Goal: Transaction & Acquisition: Book appointment/travel/reservation

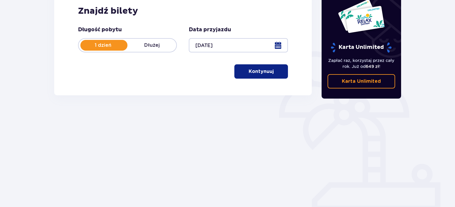
click at [271, 71] on span "button" at bounding box center [274, 71] width 7 height 7
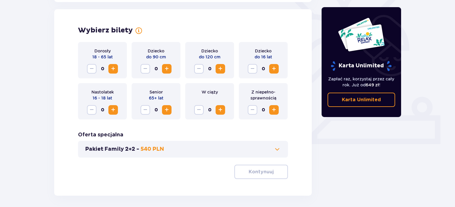
scroll to position [166, 0]
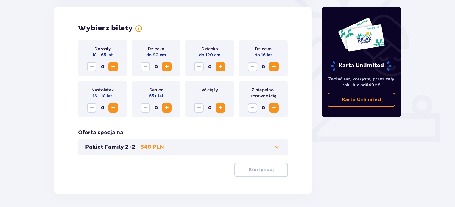
click at [109, 66] on button "Zwiększ" at bounding box center [113, 67] width 10 height 10
click at [110, 66] on span "Zwiększ" at bounding box center [113, 66] width 7 height 7
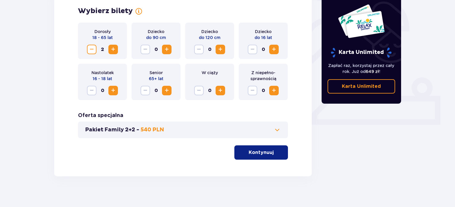
scroll to position [188, 0]
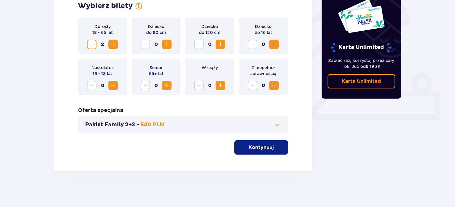
click at [271, 145] on span "button" at bounding box center [274, 147] width 7 height 7
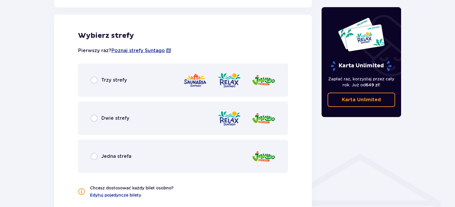
scroll to position [331, 0]
click at [92, 77] on input "radio" at bounding box center [94, 79] width 7 height 7
radio input "true"
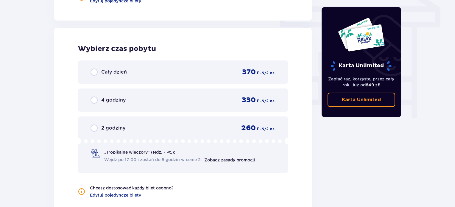
scroll to position [538, 0]
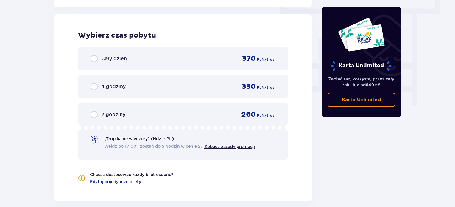
click at [93, 56] on input "radio" at bounding box center [94, 58] width 7 height 7
radio input "true"
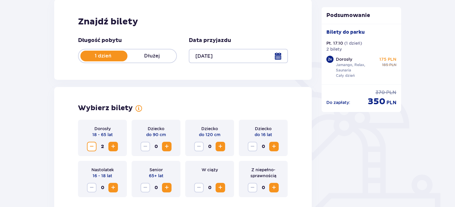
scroll to position [145, 0]
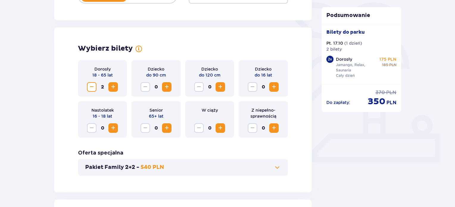
click at [273, 88] on span "Zwiększ" at bounding box center [273, 86] width 7 height 7
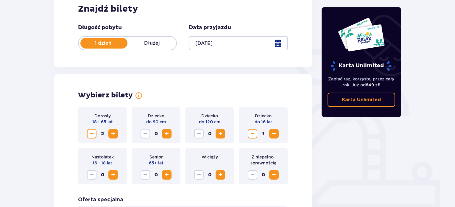
scroll to position [188, 0]
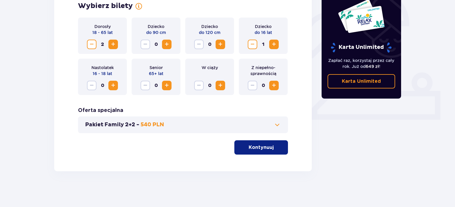
click at [268, 147] on p "Kontynuuj" at bounding box center [261, 147] width 25 height 7
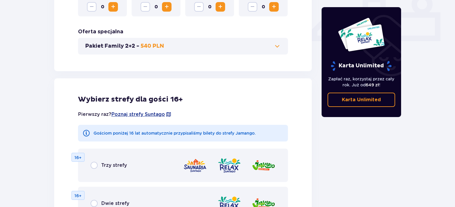
scroll to position [327, 0]
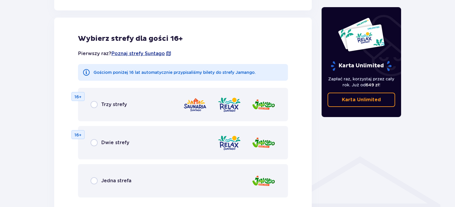
click at [88, 97] on div "Trzy strefy 16+" at bounding box center [183, 104] width 210 height 33
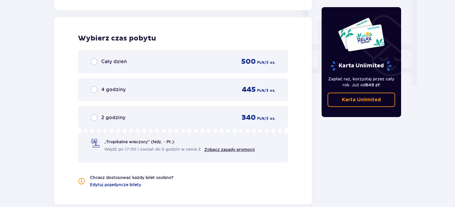
scroll to position [559, 0]
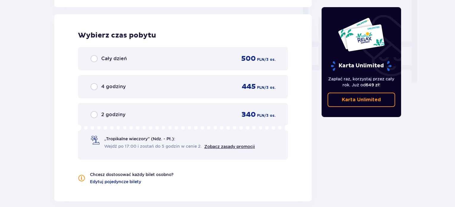
click at [94, 57] on input "radio" at bounding box center [94, 58] width 7 height 7
radio input "true"
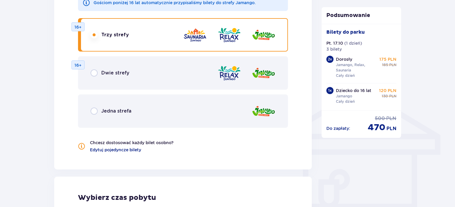
scroll to position [405, 0]
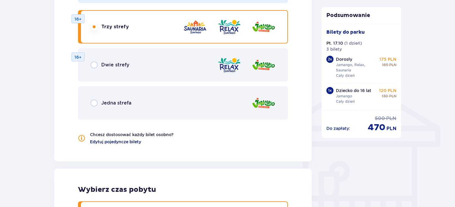
click at [125, 141] on span "Edytuj pojedyncze bilety" at bounding box center [115, 142] width 51 height 6
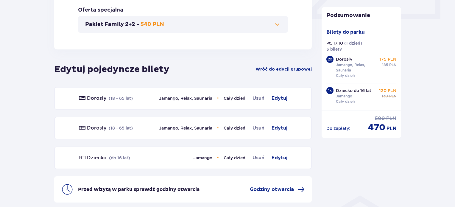
scroll to position [241, 0]
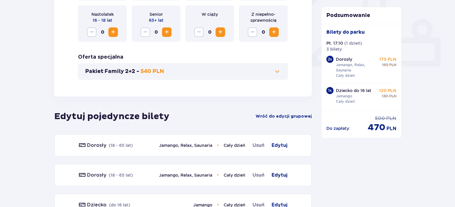
click at [281, 175] on span "Edytuj" at bounding box center [280, 175] width 16 height 7
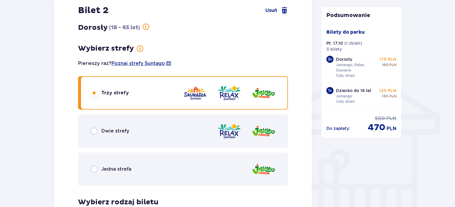
scroll to position [427, 0]
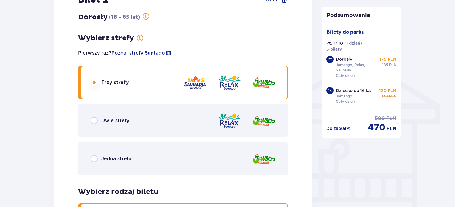
click at [98, 157] on div "Jedna strefa" at bounding box center [111, 158] width 41 height 7
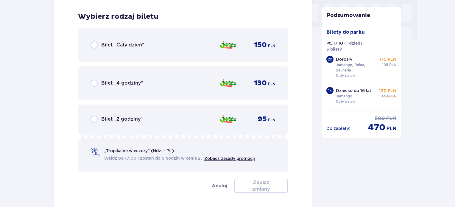
scroll to position [607, 0]
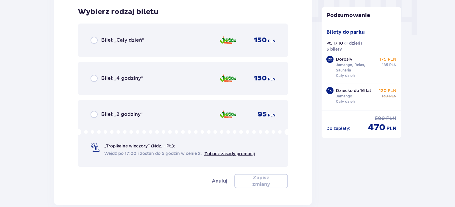
click at [105, 38] on span "Bilet „Cały dzień”" at bounding box center [122, 40] width 43 height 7
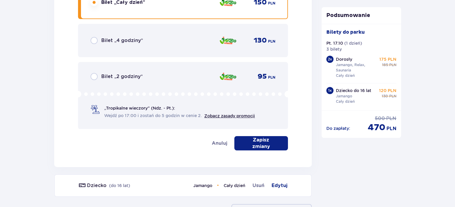
scroll to position [691, 0]
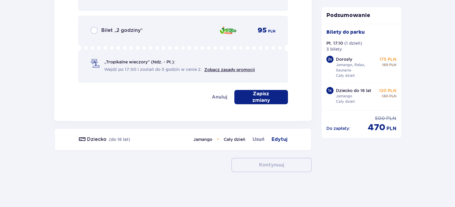
click at [261, 99] on p "Zapisz zmiany" at bounding box center [261, 97] width 35 height 13
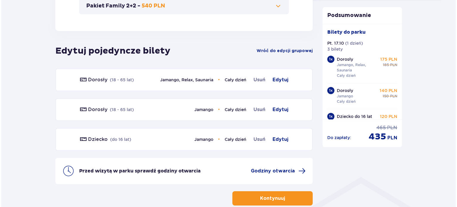
scroll to position [340, 0]
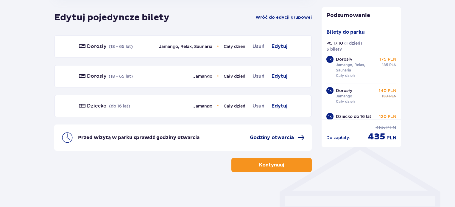
click at [267, 138] on span "Godziny otwarcia" at bounding box center [272, 137] width 44 height 7
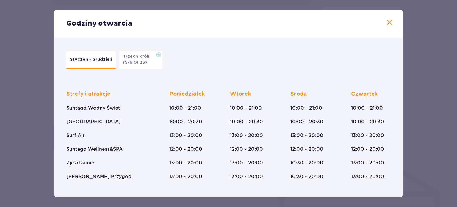
click at [387, 22] on span at bounding box center [389, 22] width 7 height 7
